Goal: Information Seeking & Learning: Find specific fact

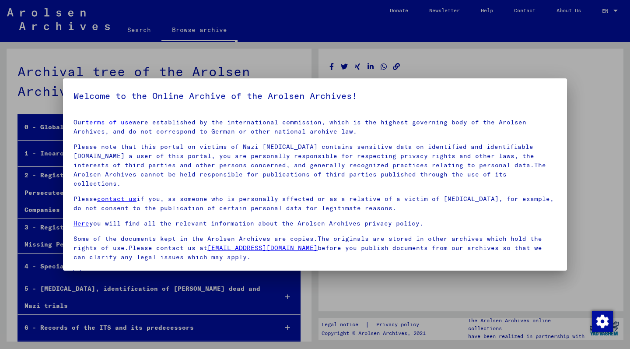
click at [76, 270] on span at bounding box center [77, 273] width 7 height 7
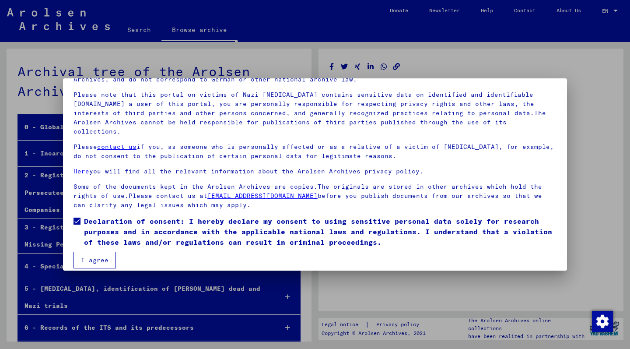
scroll to position [52, 0]
click at [95, 253] on button "I agree" at bounding box center [95, 260] width 42 height 17
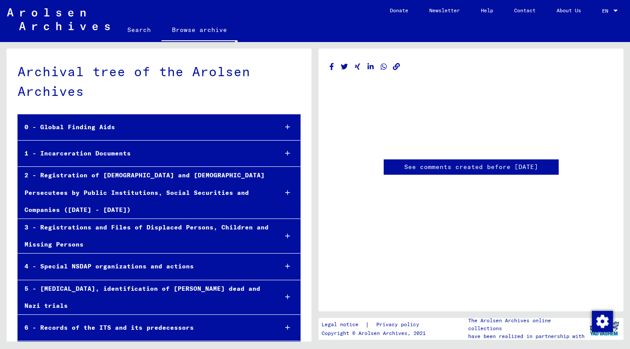
scroll to position [0, 0]
click at [98, 153] on div "1 - Incarceration Documents" at bounding box center [144, 153] width 253 height 17
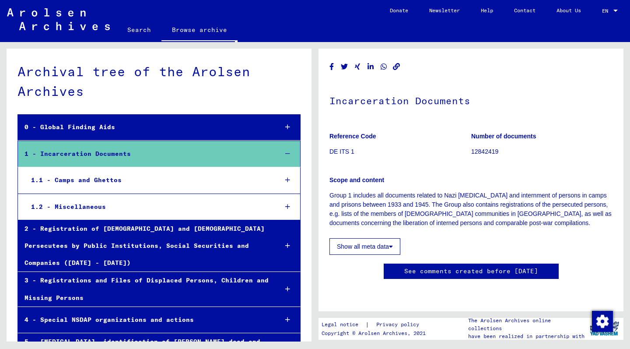
click at [77, 204] on div "1.2 - Miscellaneous" at bounding box center [148, 206] width 246 height 17
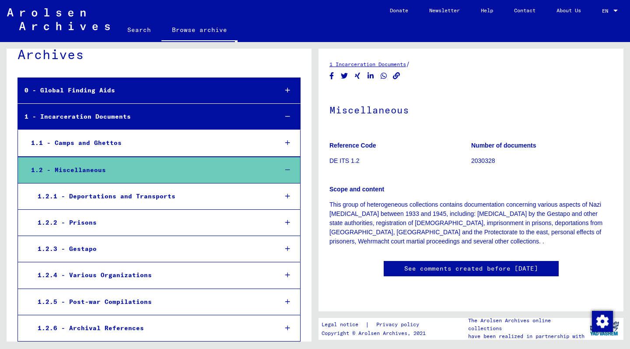
scroll to position [39, 0]
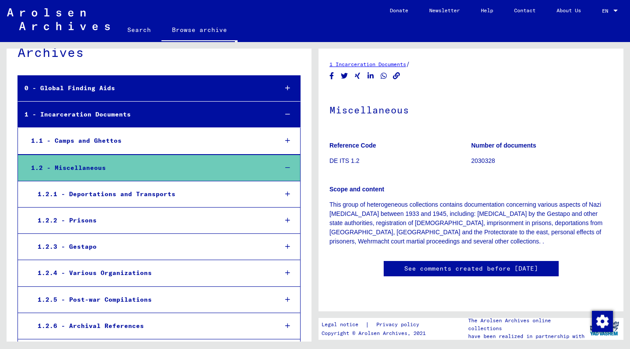
click at [76, 246] on div "1.2.3 - Gestapo" at bounding box center [150, 246] width 239 height 17
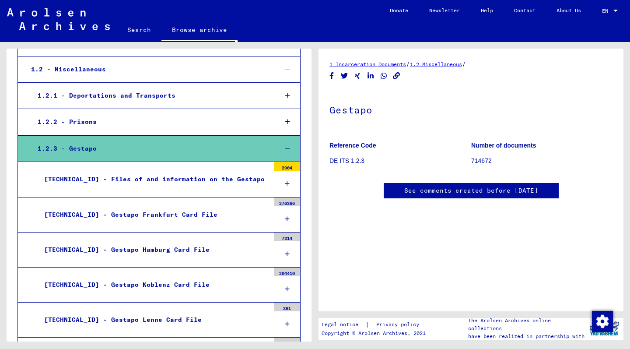
scroll to position [194, 0]
click at [234, 206] on div "[TECHNICAL_ID] - Gestapo Frankfurt Card File" at bounding box center [154, 214] width 232 height 17
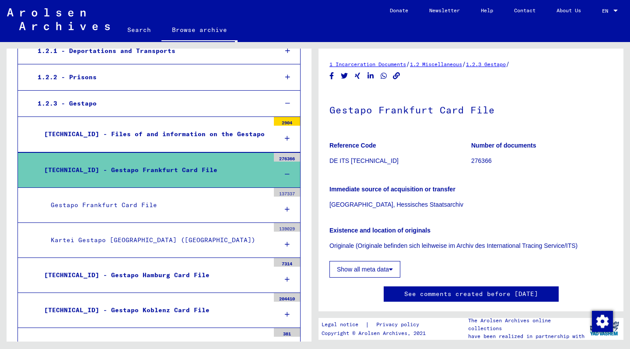
scroll to position [187, 0]
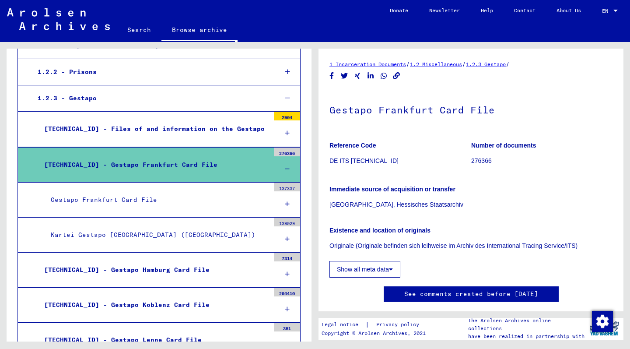
click at [123, 198] on div "Gestapo Frankfurt Card File" at bounding box center [156, 199] width 225 height 17
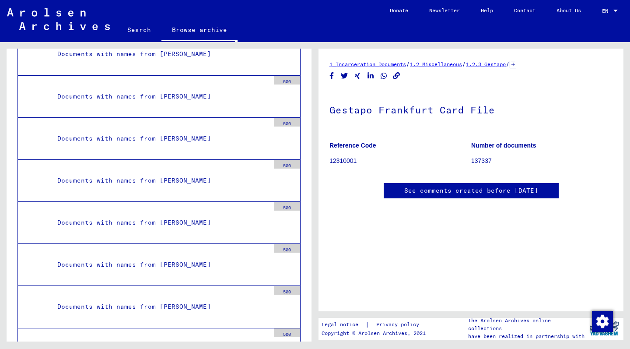
scroll to position [2261, 0]
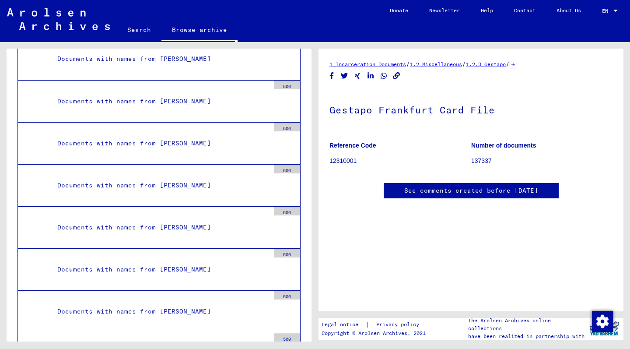
click at [340, 160] on p "12310001 055" at bounding box center [400, 160] width 141 height 9
click at [480, 158] on p "500" at bounding box center [541, 160] width 141 height 9
click at [464, 186] on link "See comments created before [DATE]" at bounding box center [471, 190] width 134 height 9
